Goal: Check status: Check status

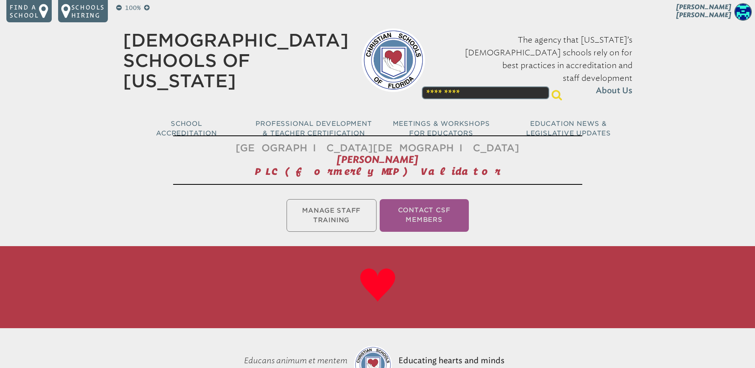
scroll to position [254, 0]
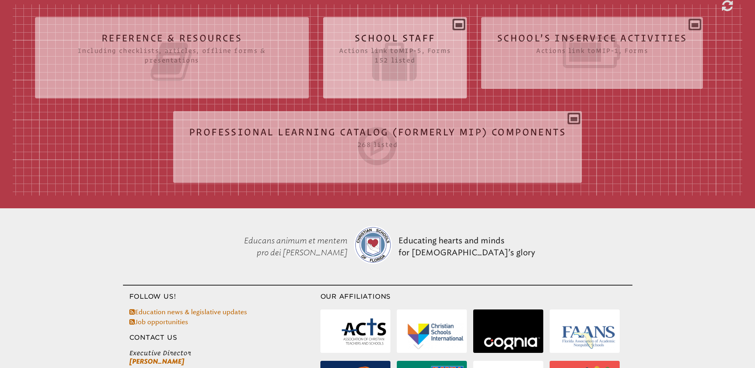
click at [401, 36] on h2 "School Staff Actions link to mip-5 , Forms 152 listed" at bounding box center [395, 58] width 112 height 51
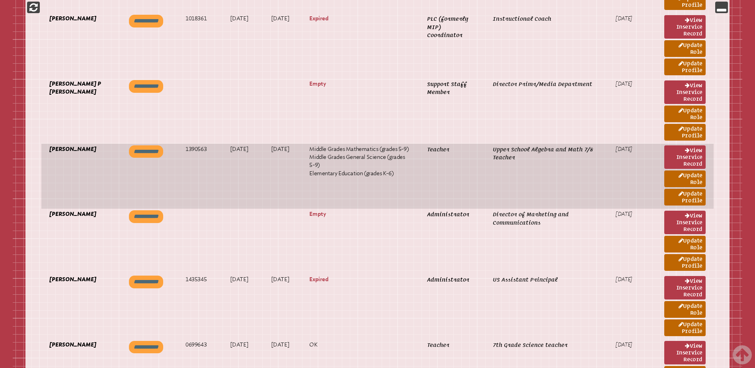
scroll to position [6980, 0]
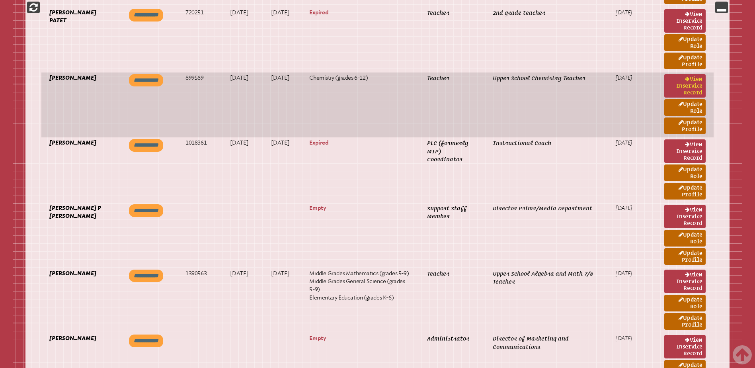
click at [685, 86] on link "View inservice record" at bounding box center [684, 85] width 41 height 23
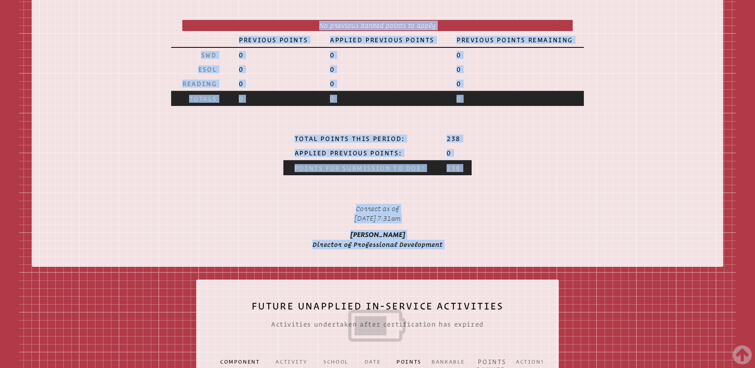
scroll to position [1353, 0]
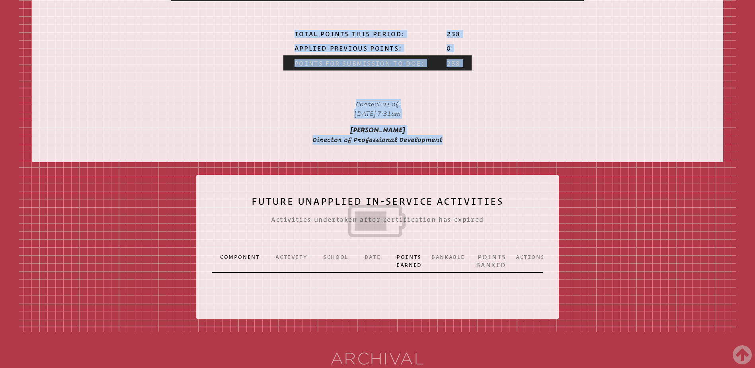
drag, startPoint x: 315, startPoint y: 115, endPoint x: 444, endPoint y: 164, distance: 138.1
copy div "Lisa Peake Teacher Inservice Record lpeake@ccslancers.com Florida Department of…"
